Goal: Task Accomplishment & Management: Manage account settings

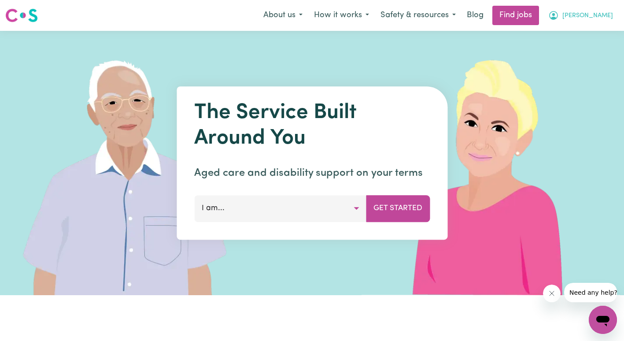
click at [587, 16] on button "[PERSON_NAME]" at bounding box center [580, 15] width 76 height 18
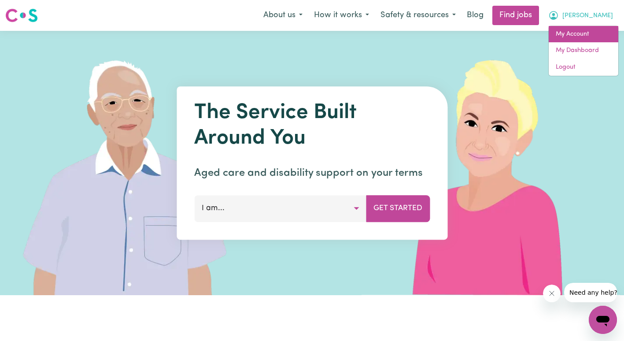
click at [580, 29] on link "My Account" at bounding box center [583, 34] width 70 height 17
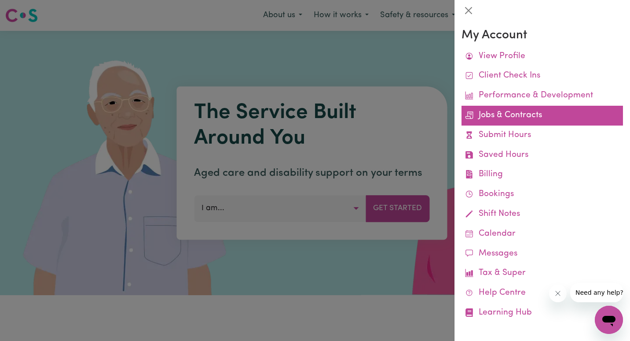
click at [521, 108] on link "Jobs & Contracts" at bounding box center [543, 116] width 162 height 20
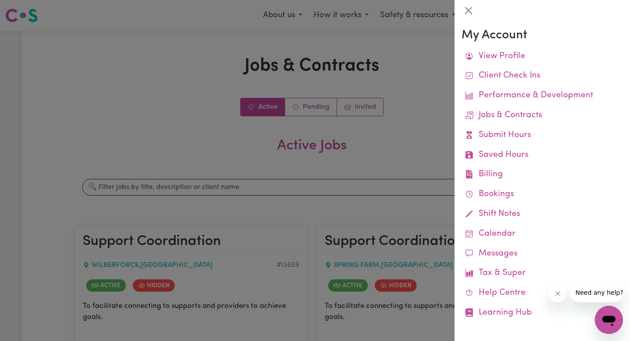
click at [414, 120] on div at bounding box center [315, 170] width 630 height 341
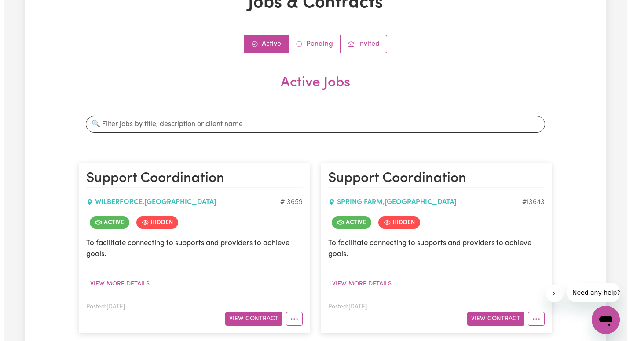
scroll to position [130, 0]
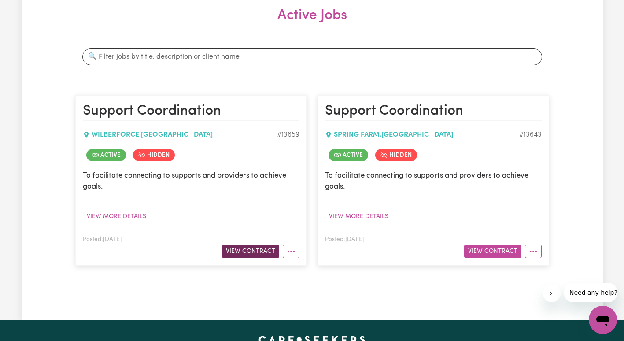
click at [261, 245] on button "View Contract" at bounding box center [250, 251] width 57 height 14
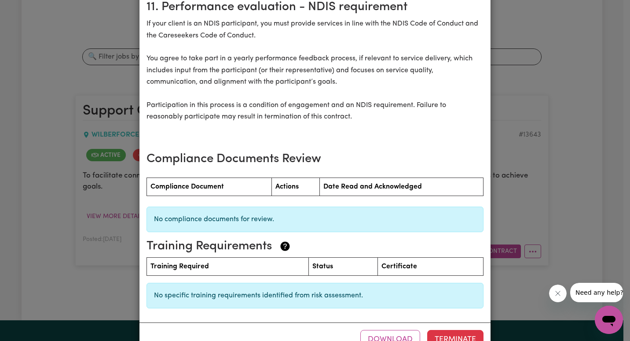
scroll to position [934, 0]
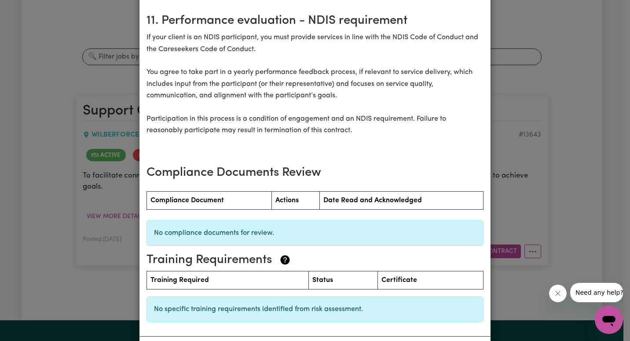
click at [575, 242] on div "Support Coordination Contract terms Care Worker: Natalina Cheatham 9836 Care Se…" at bounding box center [315, 170] width 630 height 341
click at [548, 298] on div "Support Coordination Contract terms Care Worker: Natalina Cheatham 9836 Care Se…" at bounding box center [315, 170] width 630 height 341
click at [551, 296] on button "Close message from company" at bounding box center [558, 293] width 18 height 18
click at [567, 231] on div "Support Coordination Contract terms Care Worker: Natalina Cheatham 9836 Care Se…" at bounding box center [315, 170] width 630 height 341
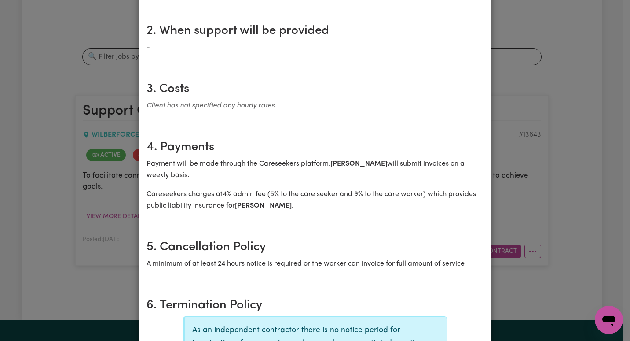
scroll to position [0, 0]
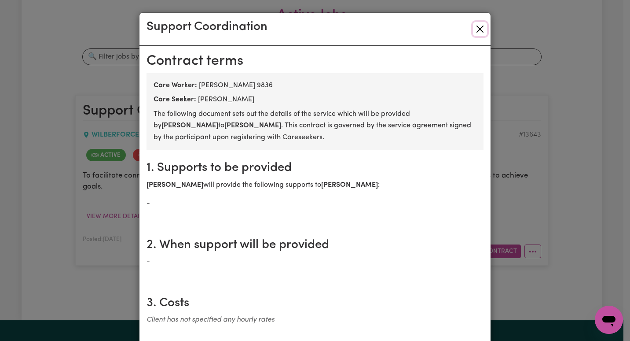
click at [477, 32] on button "Close" at bounding box center [480, 29] width 14 height 14
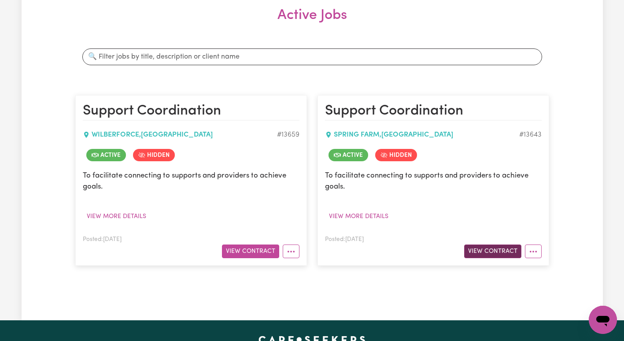
click at [489, 247] on button "View Contract" at bounding box center [492, 251] width 57 height 14
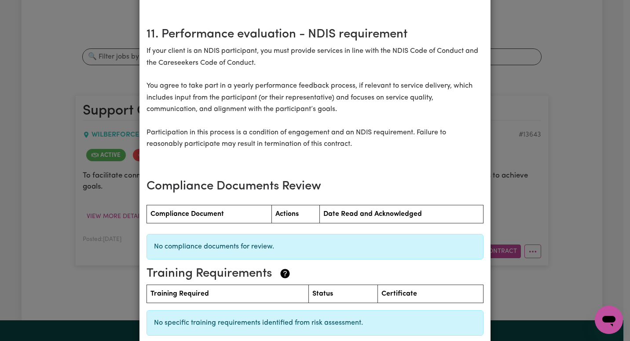
scroll to position [979, 0]
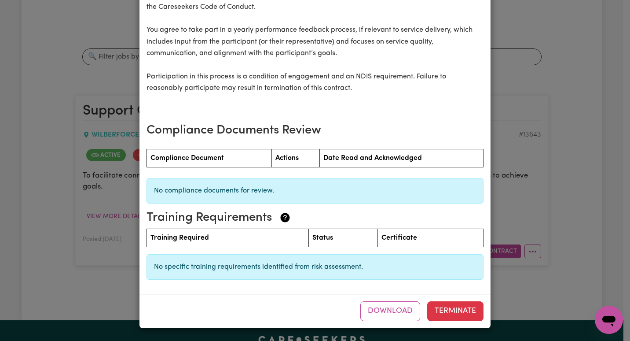
click at [559, 203] on div "Support Coordination Contract terms Care Worker: Natalina Cheatham 9829 Care Se…" at bounding box center [315, 170] width 630 height 341
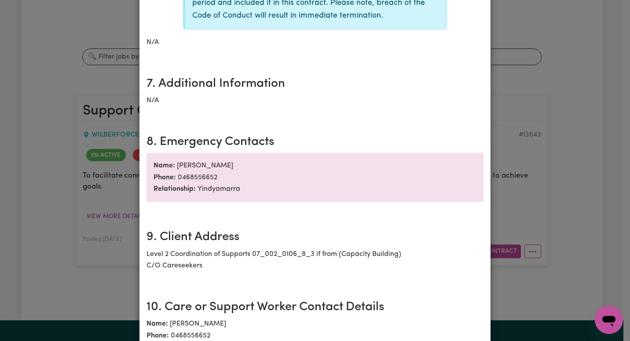
scroll to position [0, 0]
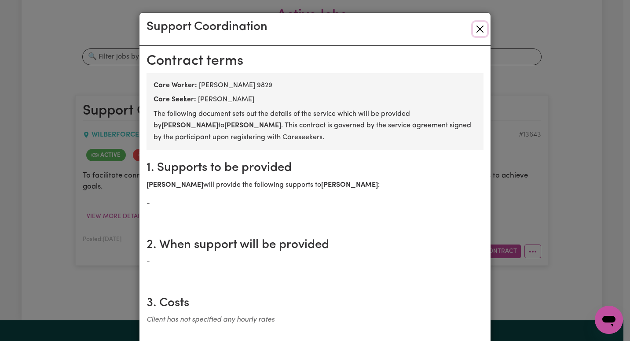
click at [477, 29] on button "Close" at bounding box center [480, 29] width 14 height 14
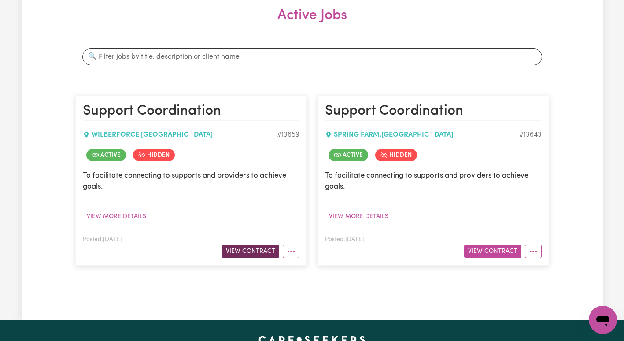
click at [242, 251] on button "View Contract" at bounding box center [250, 251] width 57 height 14
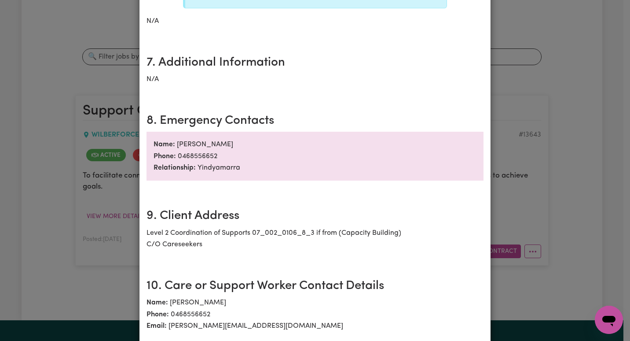
scroll to position [592, 0]
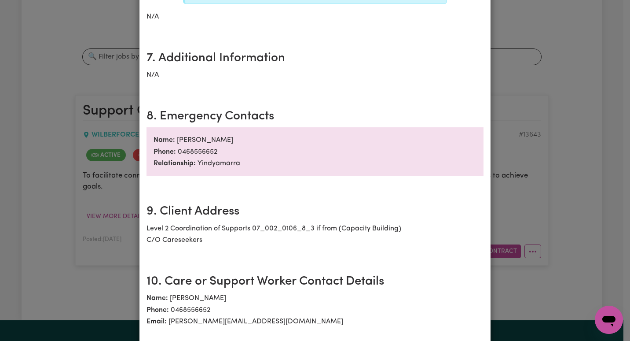
click at [582, 202] on div "Support Coordination Contract terms Care Worker: Natalina Cheatham 9836 Care Se…" at bounding box center [315, 170] width 630 height 341
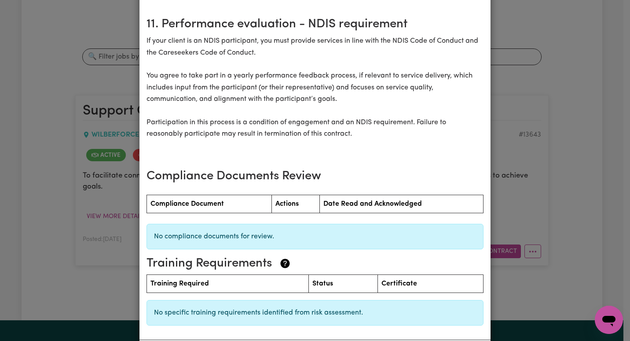
scroll to position [979, 0]
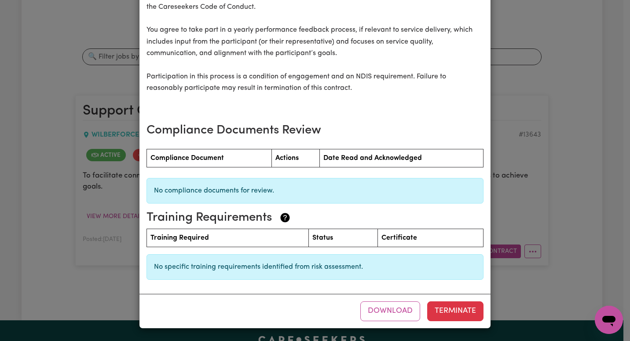
drag, startPoint x: 510, startPoint y: 242, endPoint x: 543, endPoint y: 45, distance: 198.9
click at [543, 45] on div "Support Coordination Contract terms Care Worker: Natalina Cheatham 9836 Care Se…" at bounding box center [315, 170] width 630 height 341
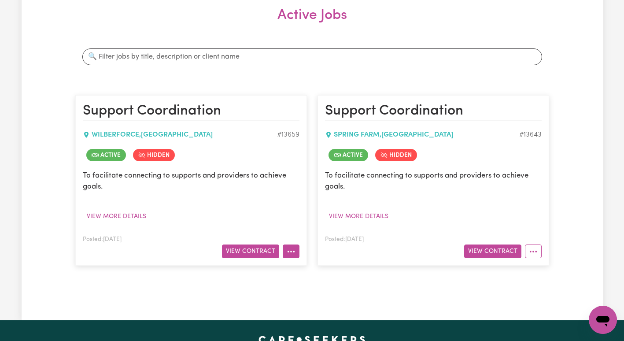
click at [294, 250] on button "More options" at bounding box center [291, 251] width 17 height 14
click at [255, 248] on button "View Contract" at bounding box center [250, 251] width 57 height 14
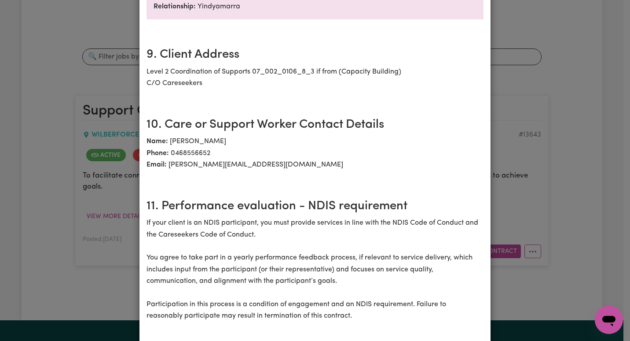
scroll to position [979, 0]
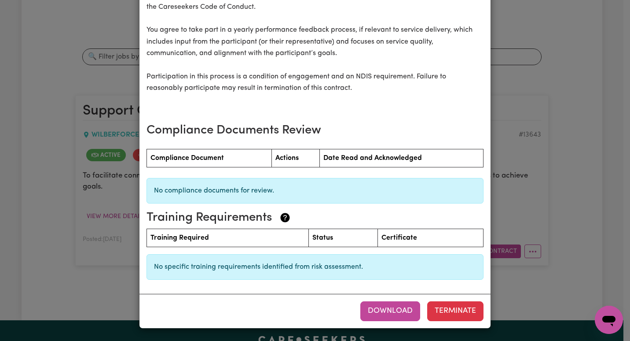
click at [367, 310] on button "Download" at bounding box center [390, 310] width 60 height 19
click at [574, 111] on div "Support Coordination Contract terms Care Worker: Natalina Cheatham 9836 Care Se…" at bounding box center [315, 170] width 630 height 341
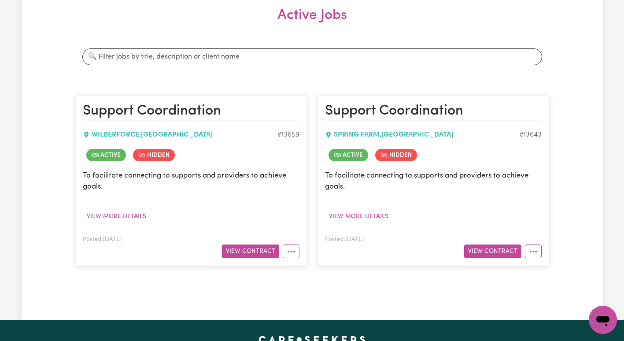
scroll to position [11, 0]
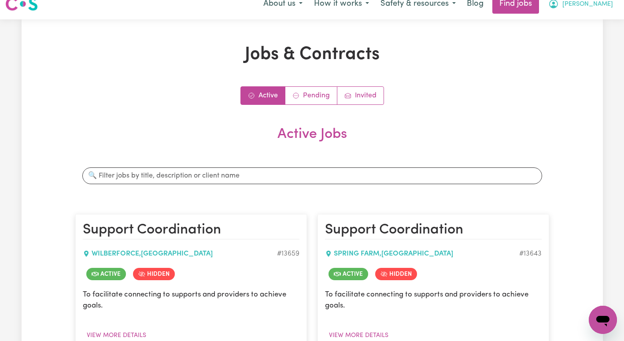
click at [558, 0] on icon "My Account" at bounding box center [553, 4] width 11 height 11
click at [580, 19] on link "My Account" at bounding box center [583, 23] width 70 height 17
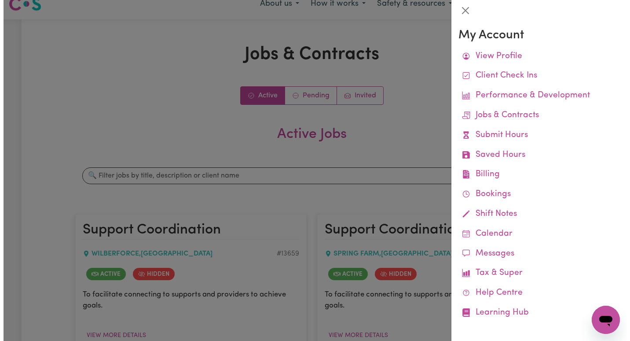
scroll to position [6, 0]
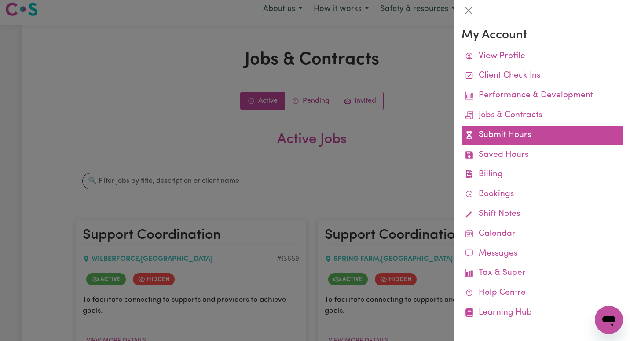
click at [521, 137] on link "Submit Hours" at bounding box center [543, 135] width 162 height 20
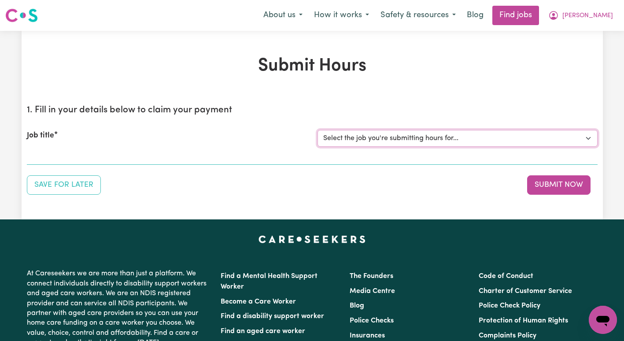
click at [502, 136] on select "Select the job you're submitting hours for... [[PERSON_NAME]] Support Coordinat…" at bounding box center [457, 138] width 280 height 17
click at [337, 141] on select "Select the job you're submitting hours for... [[PERSON_NAME]] Support Coordinat…" at bounding box center [457, 138] width 280 height 17
select select "13659"
click at [317, 130] on select "Select the job you're submitting hours for... [[PERSON_NAME]] Support Coordinat…" at bounding box center [457, 138] width 280 height 17
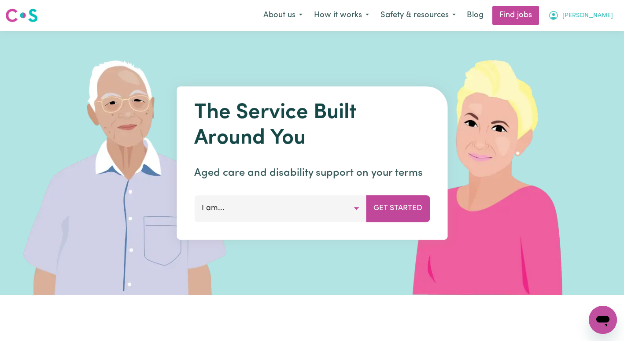
click at [591, 11] on button "[PERSON_NAME]" at bounding box center [580, 15] width 76 height 18
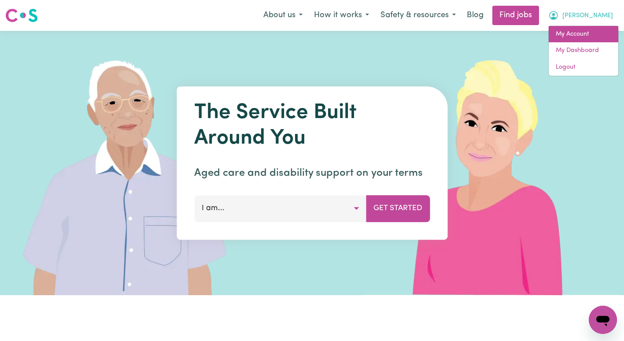
click at [580, 40] on link "My Account" at bounding box center [583, 34] width 70 height 17
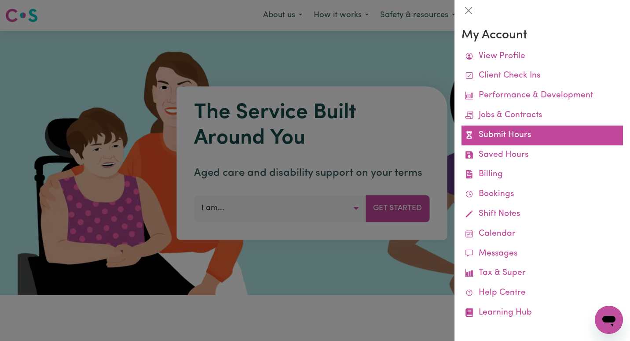
click at [521, 138] on link "Submit Hours" at bounding box center [543, 135] width 162 height 20
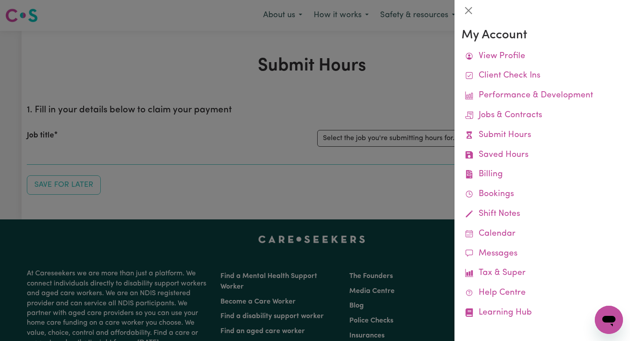
click at [341, 204] on div at bounding box center [315, 170] width 630 height 341
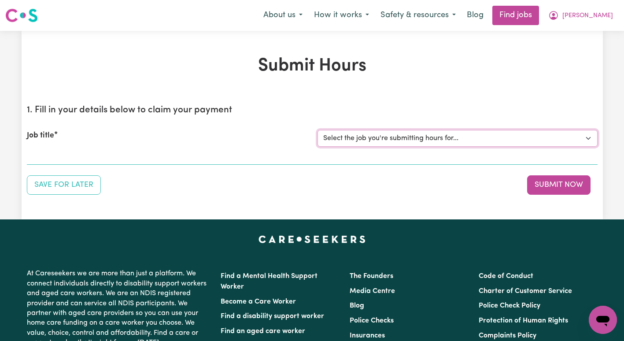
click at [363, 143] on select "Select the job you're submitting hours for... [[PERSON_NAME]] Support Coordinat…" at bounding box center [457, 138] width 280 height 17
select select "13659"
click at [317, 130] on select "Select the job you're submitting hours for... [[PERSON_NAME]] Support Coordinat…" at bounding box center [457, 138] width 280 height 17
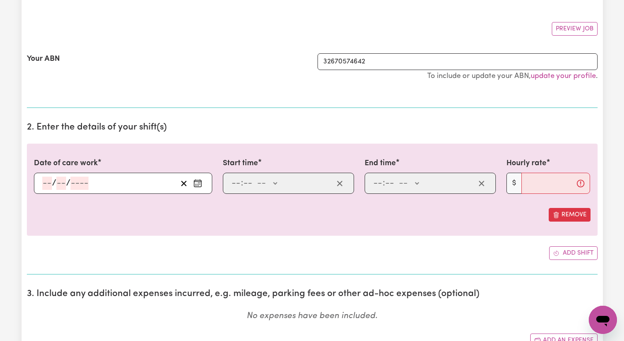
scroll to position [209, 0]
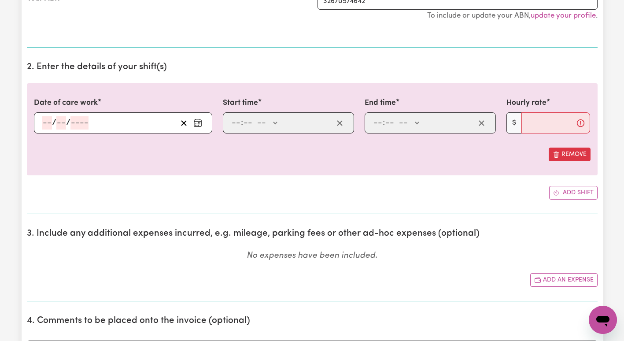
click at [273, 114] on div ": -- AM PM" at bounding box center [288, 122] width 131 height 21
click at [115, 120] on div "/ /" at bounding box center [109, 122] width 136 height 13
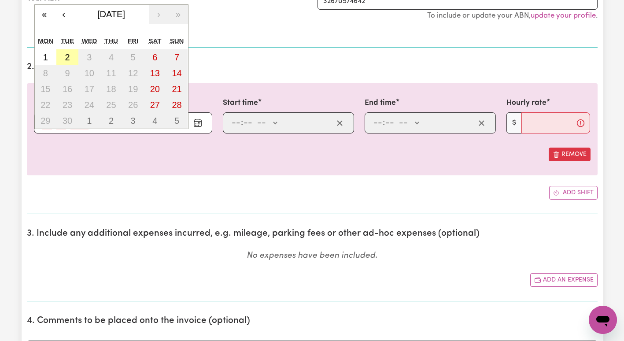
click at [68, 59] on abbr "2" at bounding box center [67, 57] width 5 height 10
type input "[DATE]"
type input "2"
type input "9"
type input "2025"
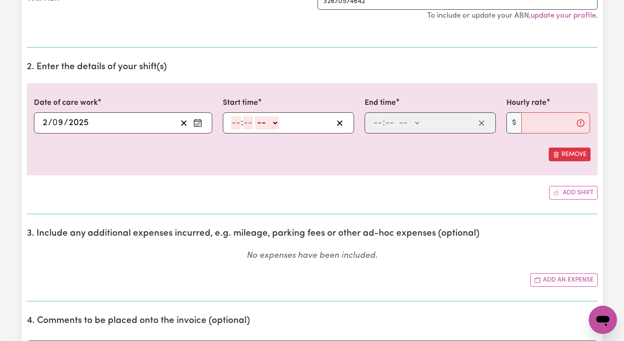
click at [392, 143] on div at bounding box center [312, 140] width 556 height 14
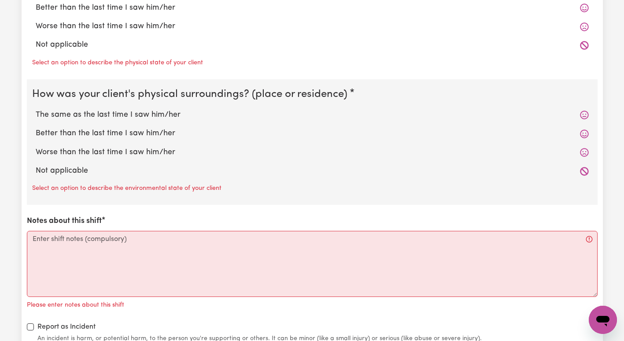
scroll to position [878, 0]
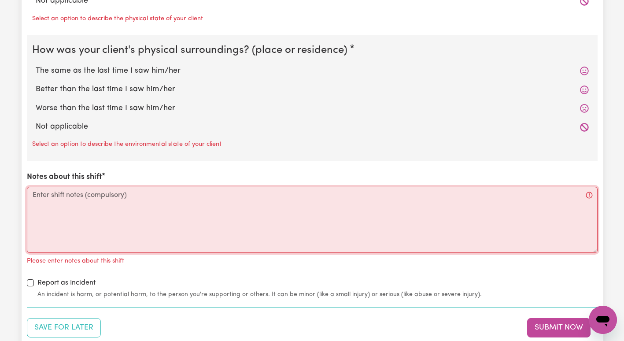
click at [467, 227] on textarea "Notes about this shift" at bounding box center [312, 220] width 570 height 66
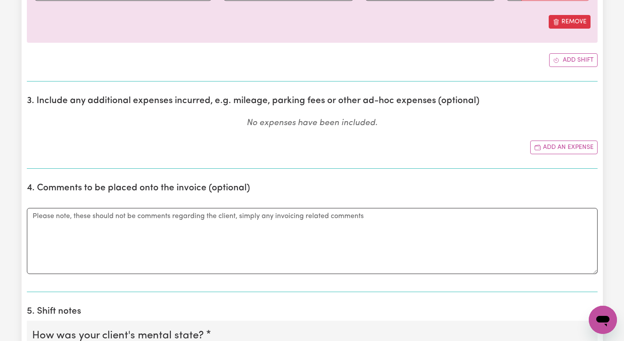
scroll to position [99, 0]
